Goal: Transaction & Acquisition: Obtain resource

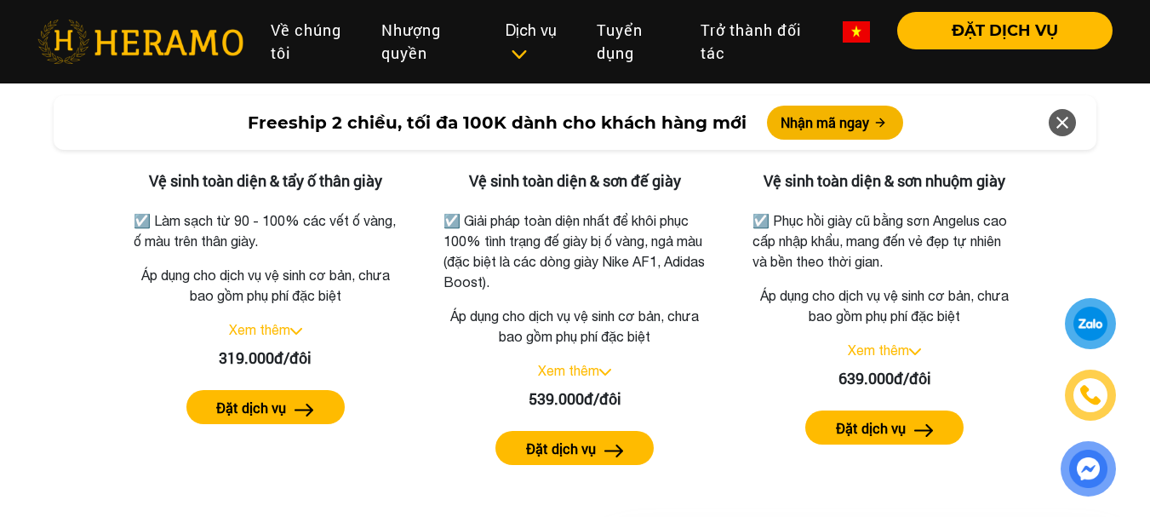
scroll to position [3574, 0]
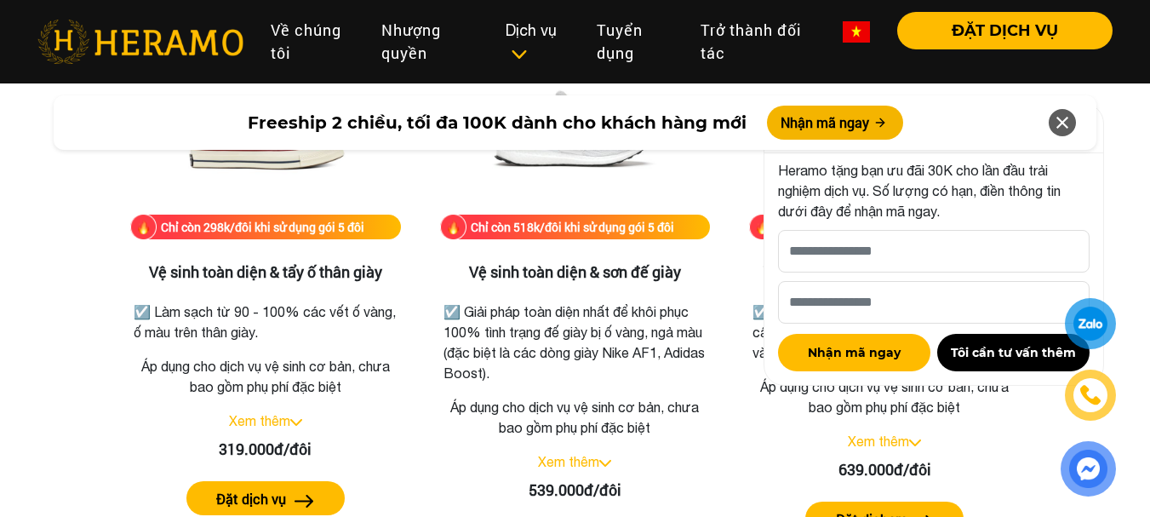
click at [1092, 324] on div at bounding box center [1090, 323] width 32 height 31
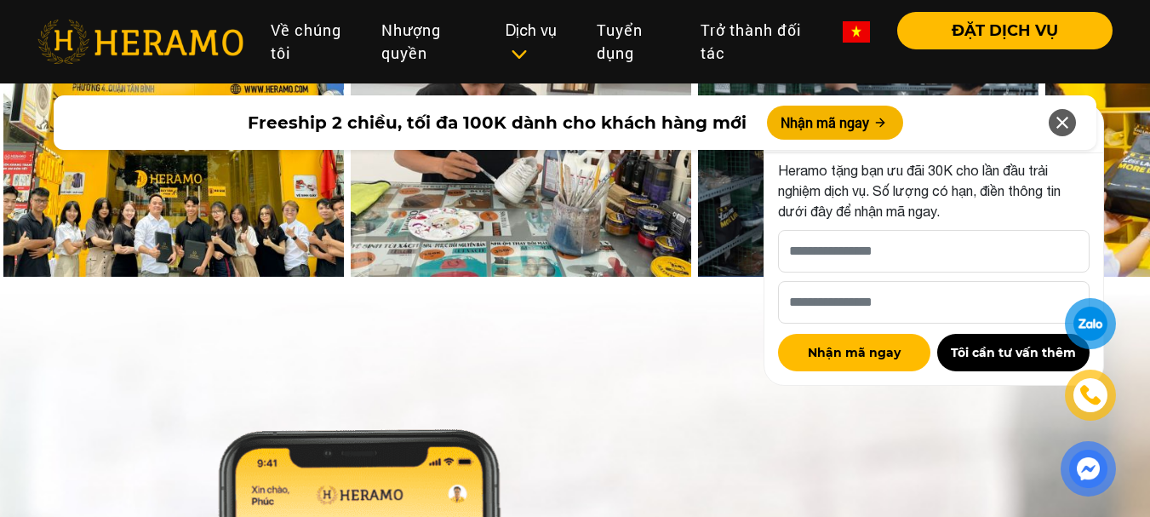
scroll to position [7658, 0]
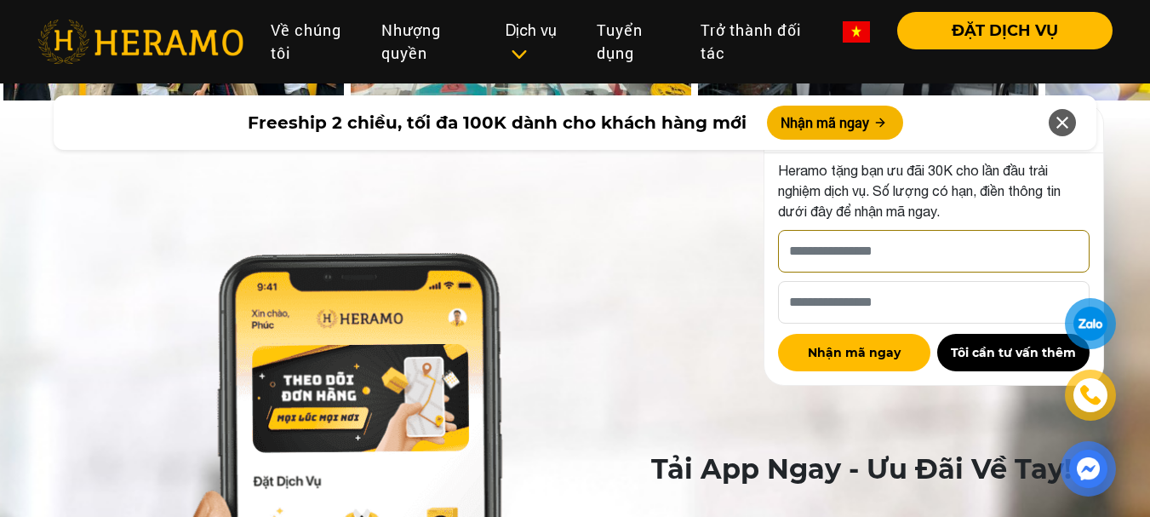
click at [911, 246] on input "[PERSON_NAME] xin tên của bạn nhé *" at bounding box center [933, 251] width 311 height 43
type input "**********"
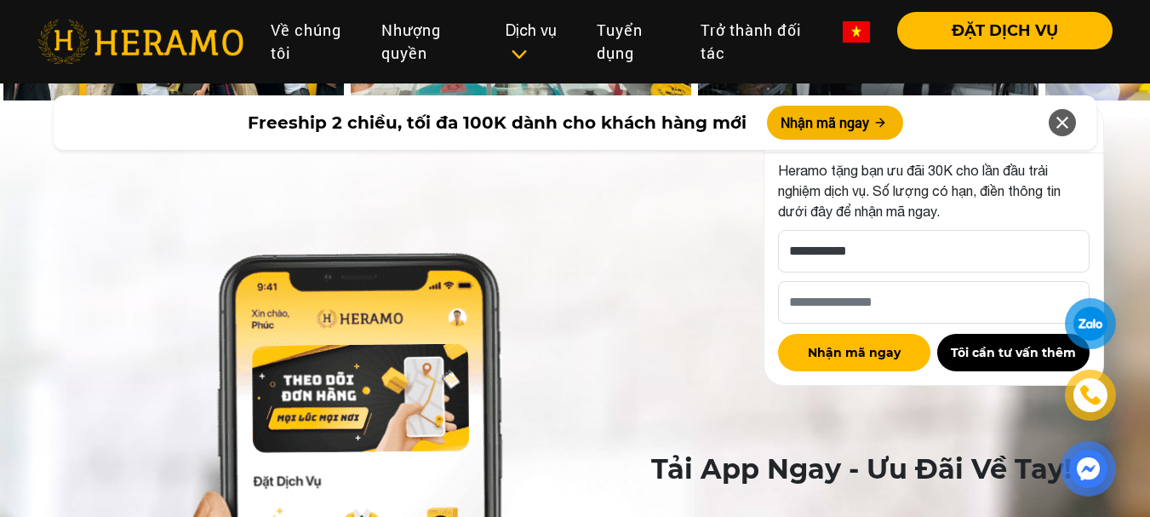
click at [900, 328] on div "Nhận mã ngay Tôi cần tư vấn thêm" at bounding box center [933, 347] width 311 height 48
click at [907, 297] on input "Số điện thoại HERAMO có thể liên hệ là *" at bounding box center [933, 302] width 311 height 43
type input "**********"
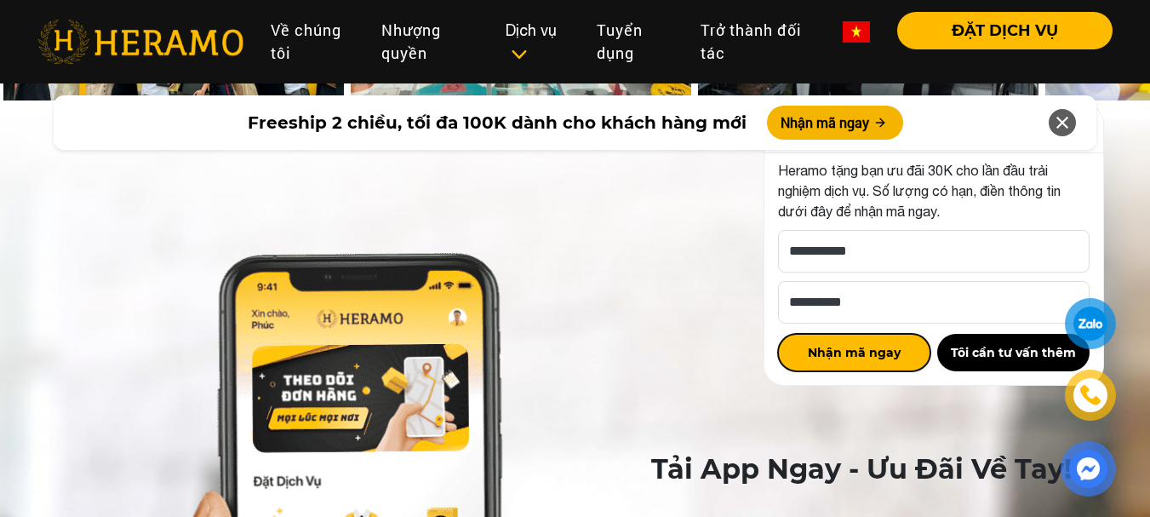
click at [902, 358] on button "Nhận mã ngay" at bounding box center [854, 352] width 152 height 37
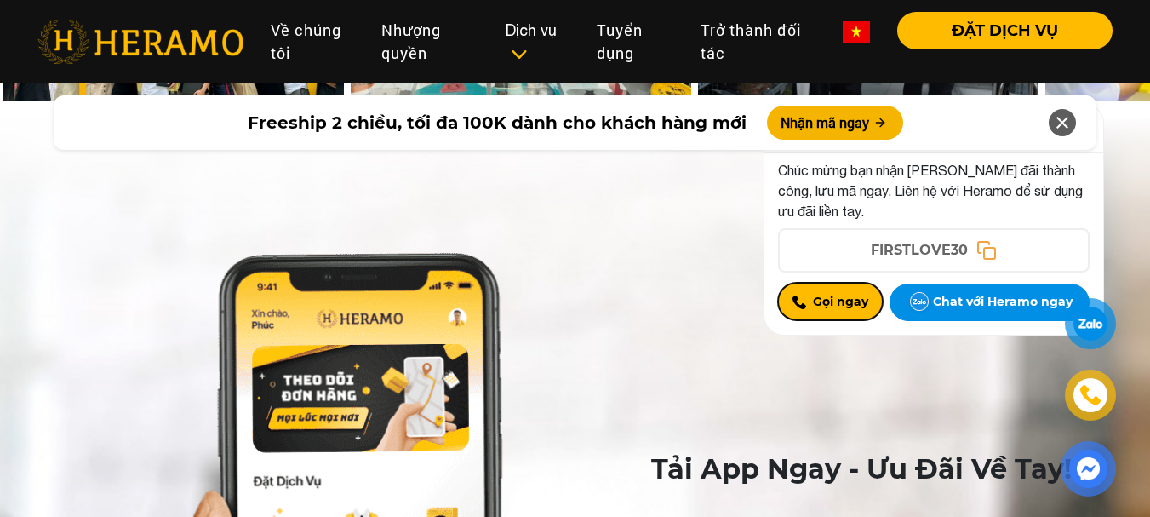
click at [848, 305] on button "Gọi ngay" at bounding box center [830, 301] width 105 height 37
click at [979, 251] on icon at bounding box center [986, 250] width 22 height 22
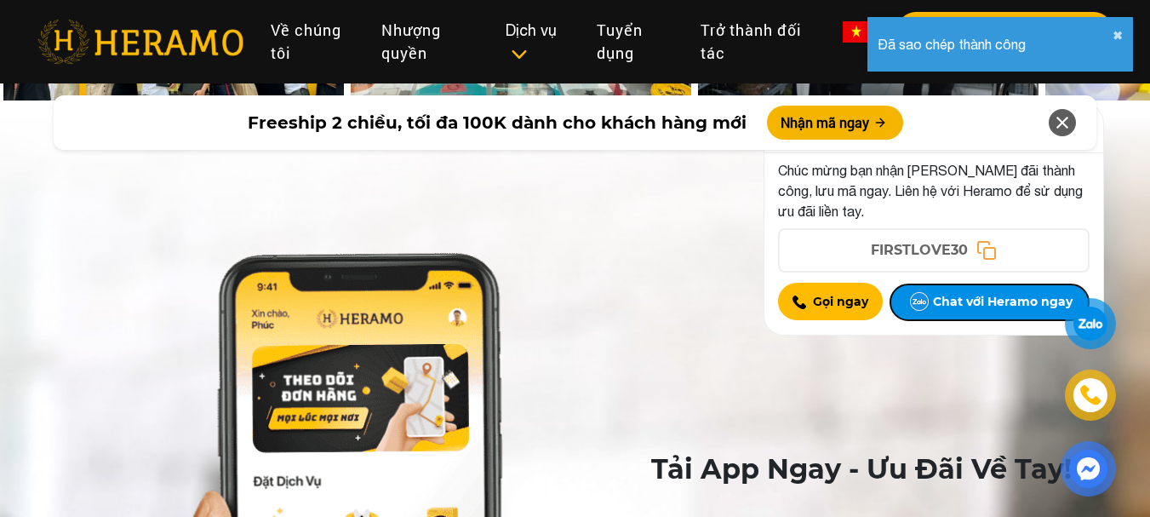
click at [983, 311] on button "Chat với Heramo ngay" at bounding box center [989, 301] width 200 height 37
click at [1088, 337] on div at bounding box center [1089, 323] width 37 height 37
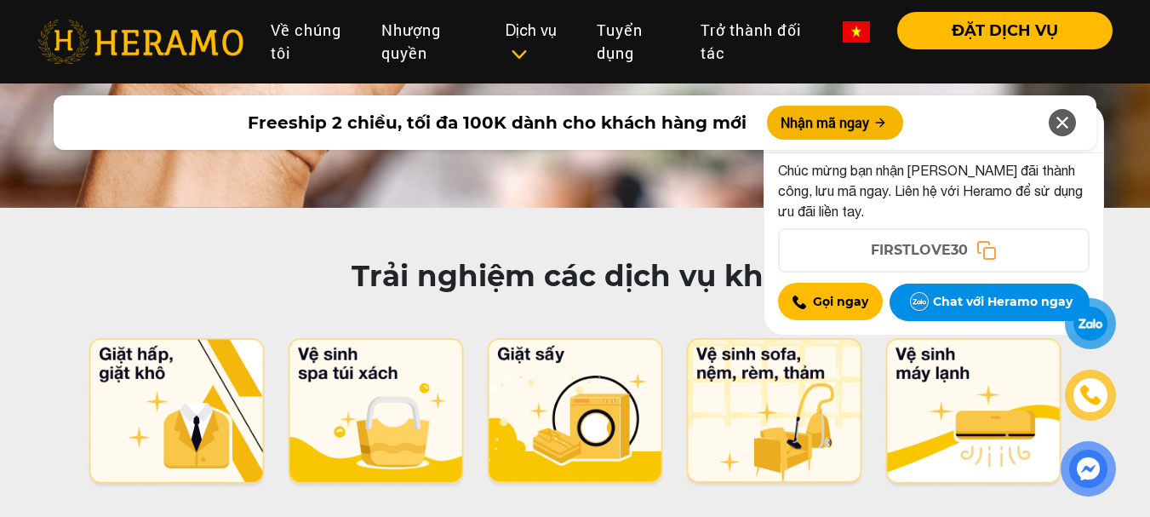
scroll to position [8680, 0]
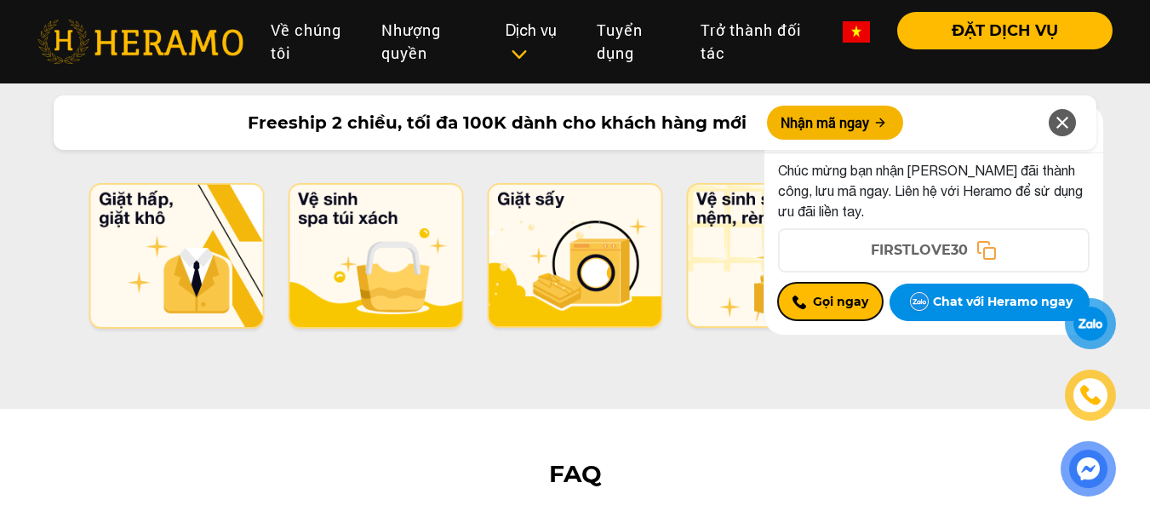
click at [832, 309] on button "Gọi ngay" at bounding box center [830, 301] width 105 height 37
click at [1100, 402] on div at bounding box center [1090, 394] width 34 height 33
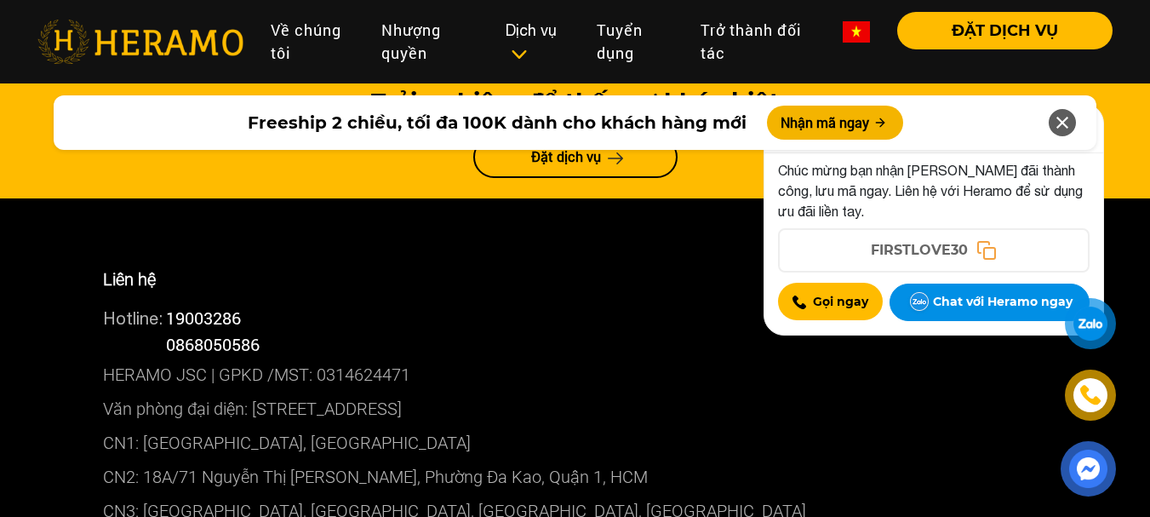
scroll to position [9360, 0]
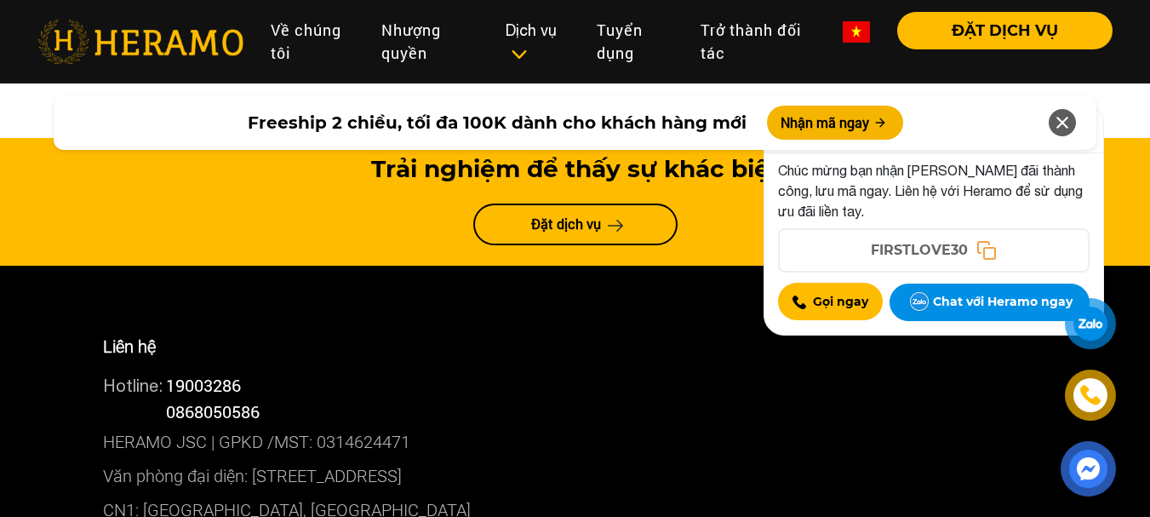
click at [1099, 394] on img at bounding box center [1090, 394] width 19 height 19
click at [1022, 314] on button "Chat với Heramo ngay" at bounding box center [989, 301] width 200 height 37
click at [1097, 332] on div at bounding box center [1090, 323] width 32 height 31
click at [784, 127] on button "Nhận mã ngay" at bounding box center [835, 123] width 136 height 34
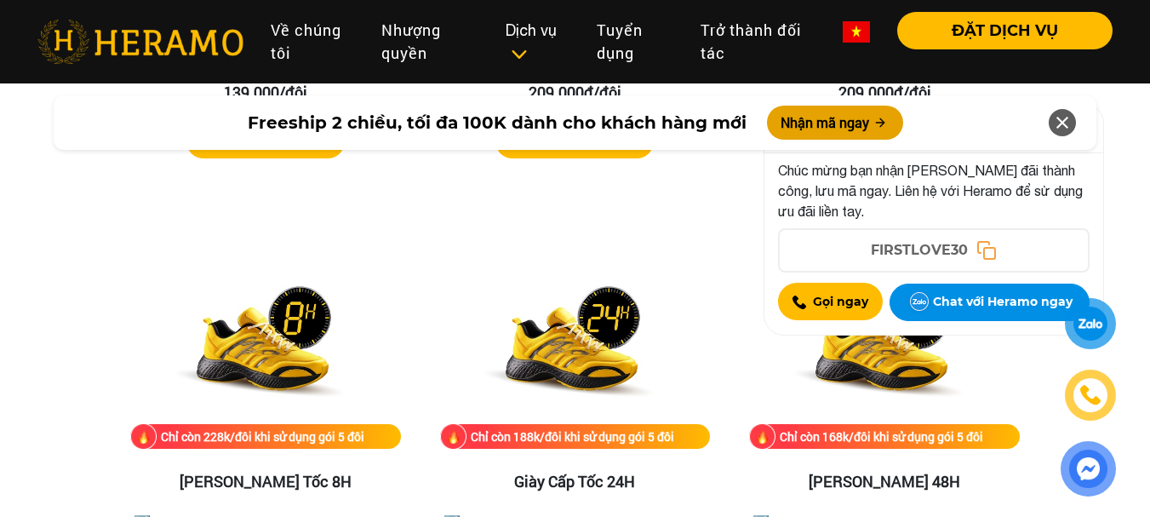
scroll to position [1716, 0]
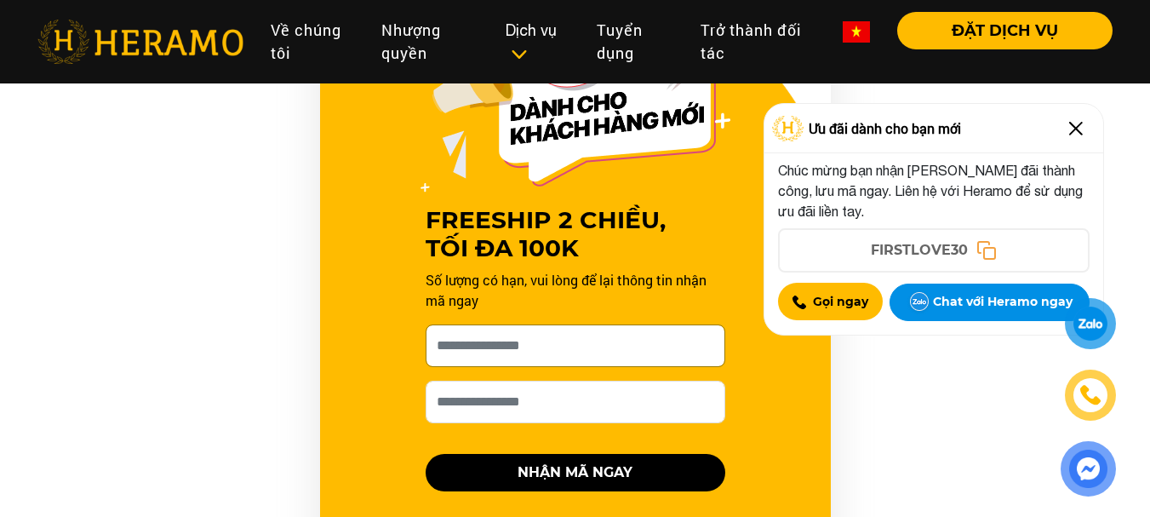
click at [528, 340] on input "[PERSON_NAME] xin tên của bạn nhé *" at bounding box center [575, 345] width 300 height 43
type input "**********"
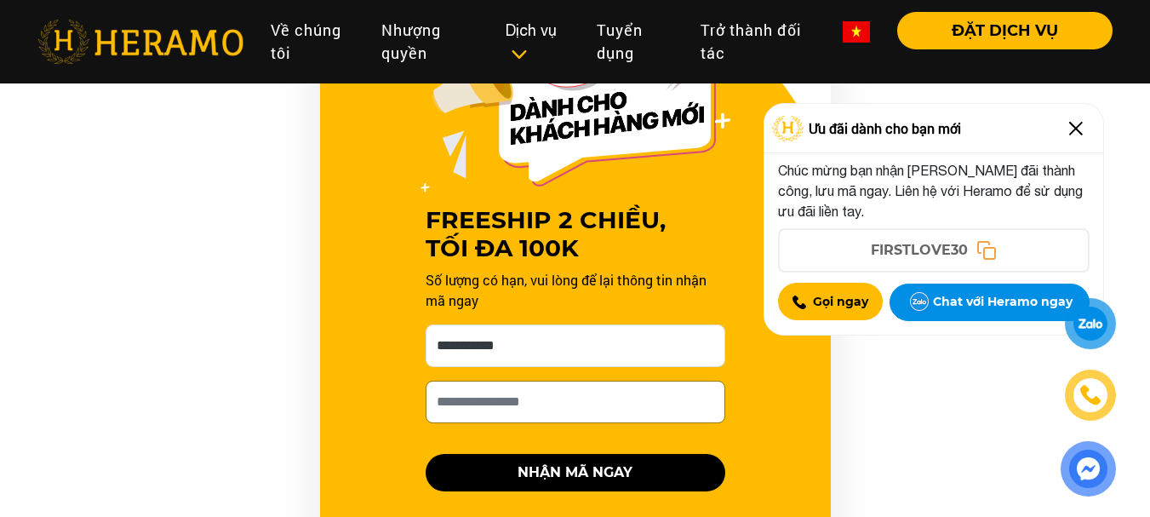
click at [519, 411] on input "Số điện thoại HERAMO có thể liên hệ là *" at bounding box center [575, 401] width 300 height 43
type input "**********"
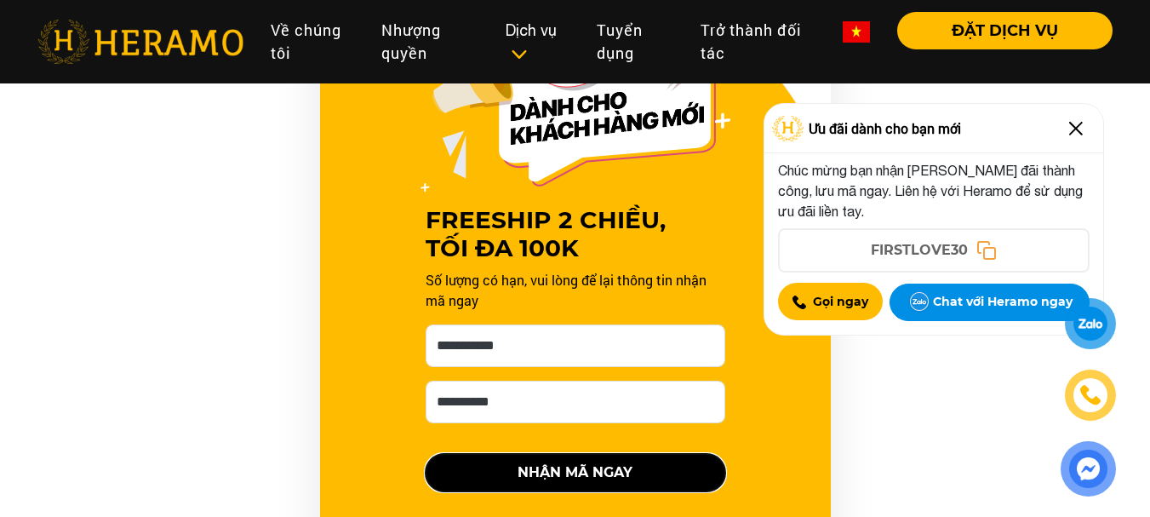
click at [515, 471] on button "NHẬN MÃ NGAY" at bounding box center [575, 472] width 300 height 37
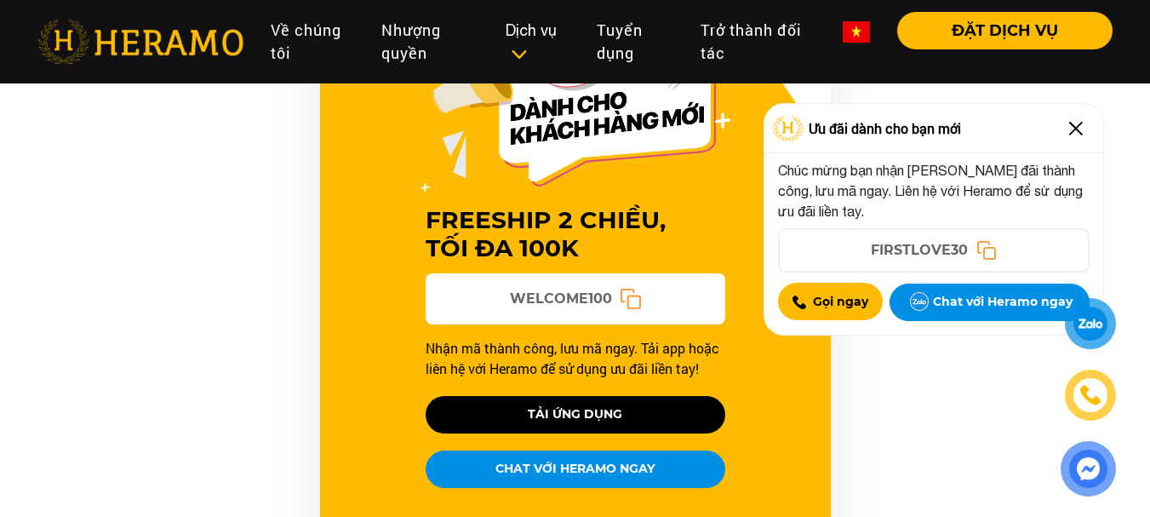
click at [631, 294] on icon at bounding box center [630, 299] width 22 height 22
click at [985, 249] on icon at bounding box center [986, 250] width 22 height 22
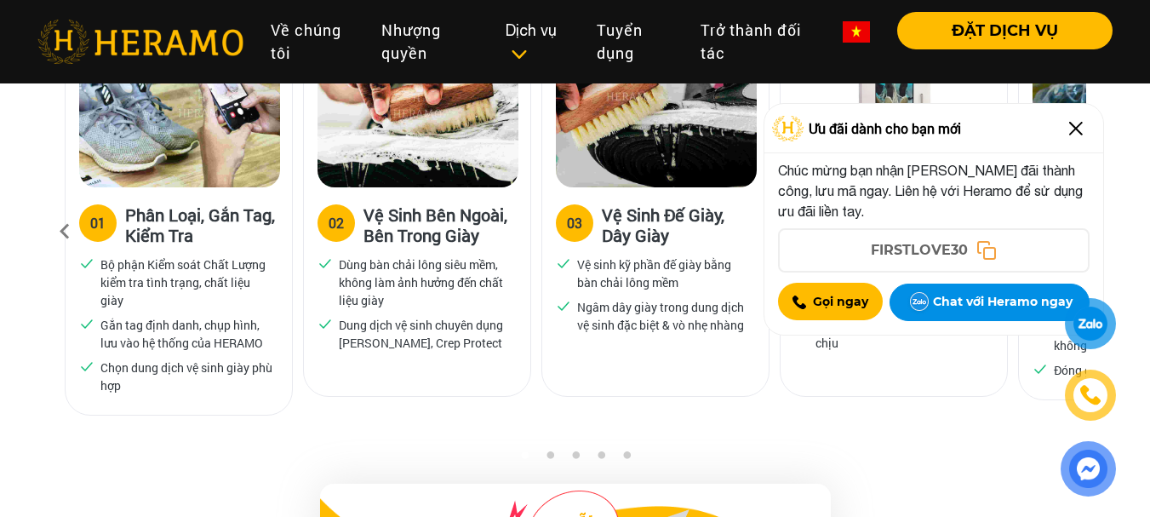
scroll to position [1191, 0]
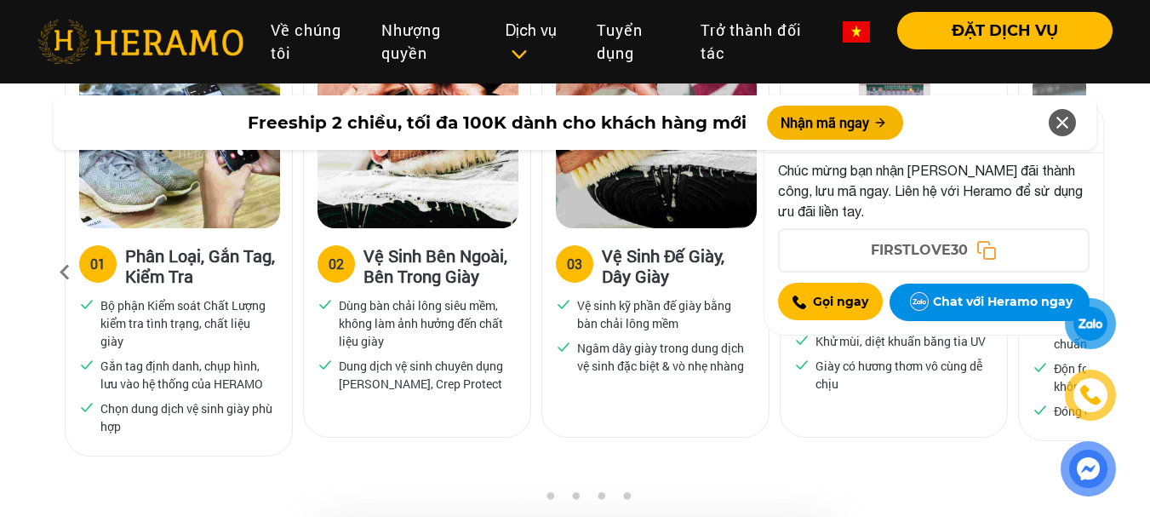
click at [1062, 125] on icon at bounding box center [1062, 122] width 20 height 31
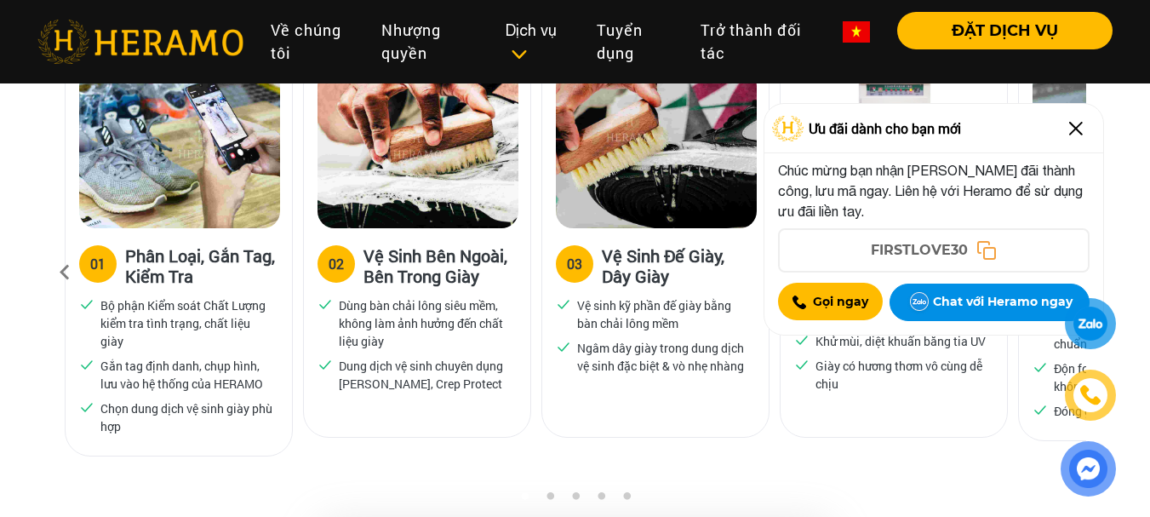
click at [1076, 135] on img at bounding box center [1075, 128] width 27 height 27
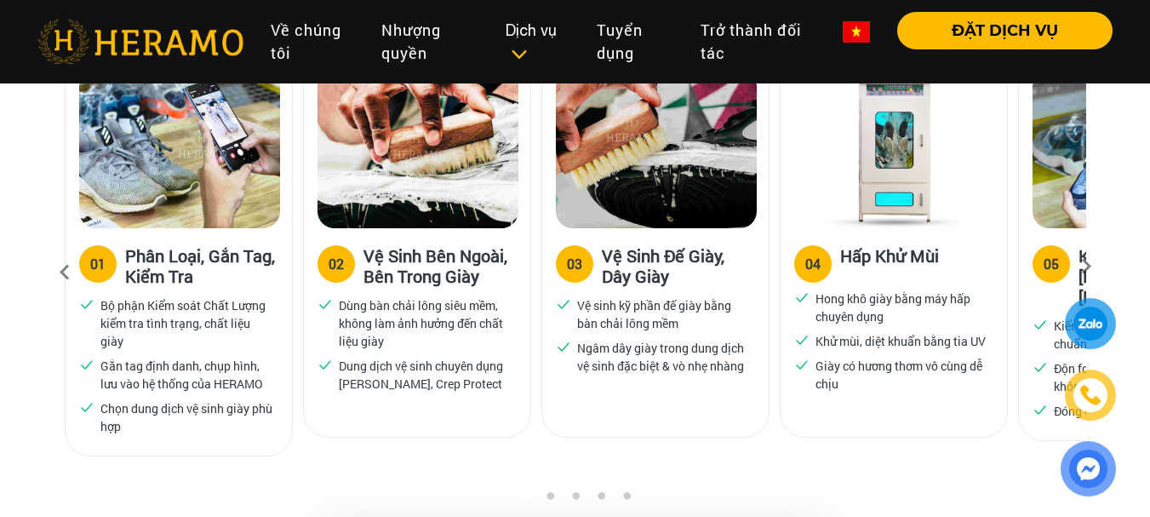
click at [1088, 266] on icon at bounding box center [1085, 271] width 31 height 11
